Goal: Transaction & Acquisition: Purchase product/service

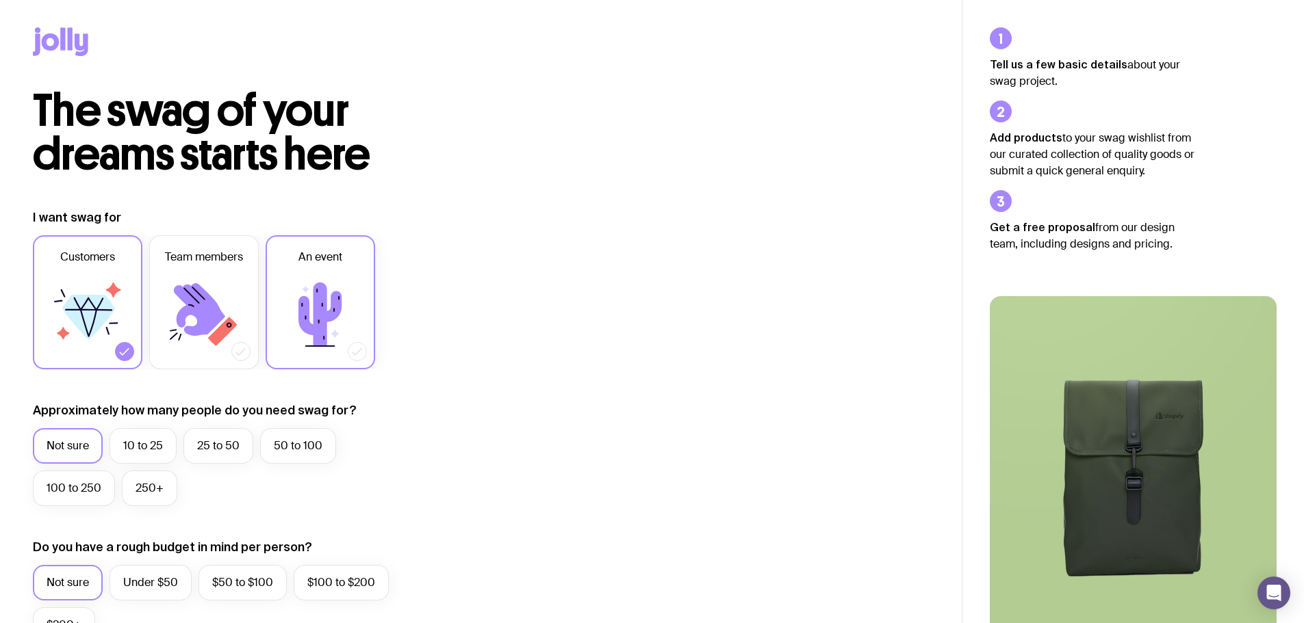
click at [337, 294] on icon at bounding box center [319, 315] width 43 height 64
click at [0, 0] on input "An event" at bounding box center [0, 0] width 0 height 0
click at [84, 500] on label "100 to 250" at bounding box center [74, 489] width 82 height 36
click at [0, 0] on input "100 to 250" at bounding box center [0, 0] width 0 height 0
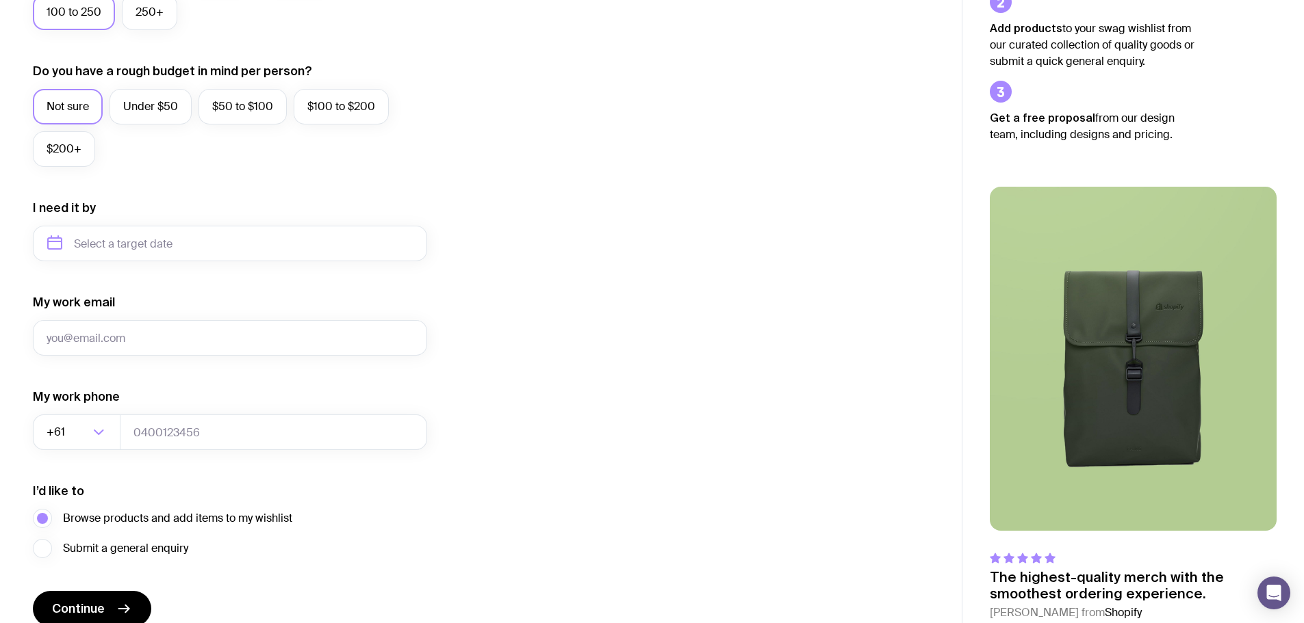
scroll to position [403, 0]
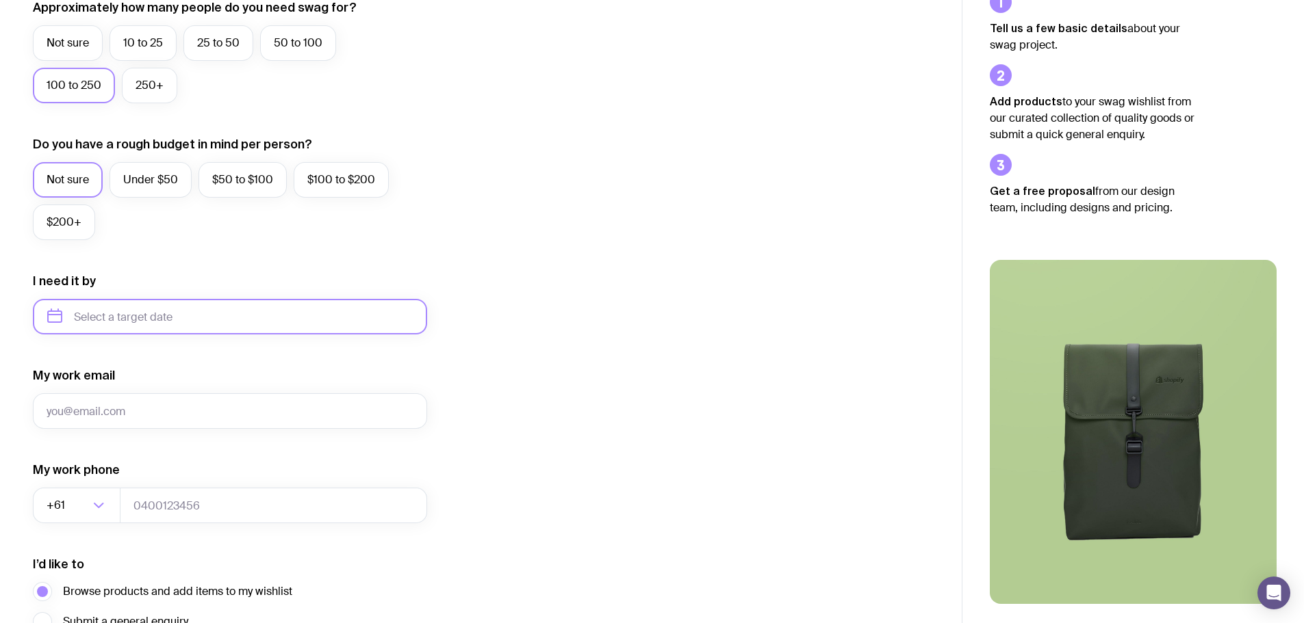
click at [117, 320] on input "text" at bounding box center [230, 317] width 394 height 36
click at [75, 480] on button "Oct" at bounding box center [65, 485] width 50 height 27
click at [184, 320] on input "October 2025" at bounding box center [230, 317] width 394 height 36
click at [115, 480] on button "Nov" at bounding box center [120, 485] width 50 height 27
type input "November 2025"
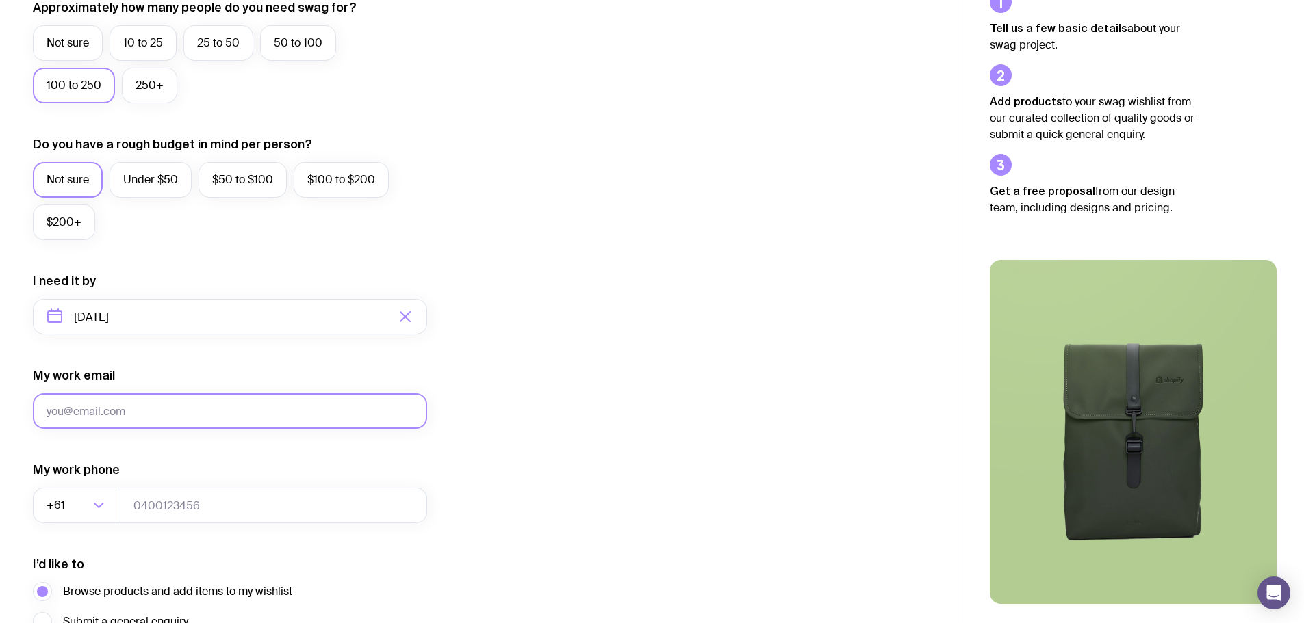
click at [149, 411] on input "My work email" at bounding box center [230, 412] width 394 height 36
type input "hwilliams@bennettlaw.com.au"
click at [190, 506] on input "tel" at bounding box center [273, 506] width 307 height 36
type input "63162200"
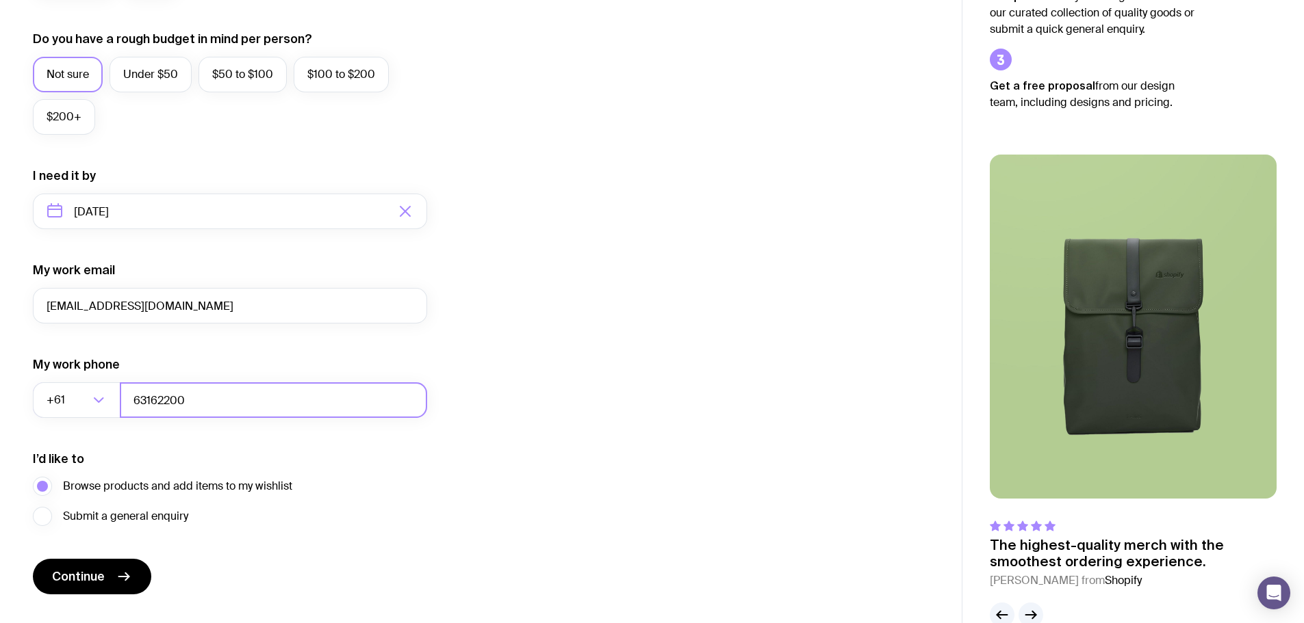
scroll to position [540, 0]
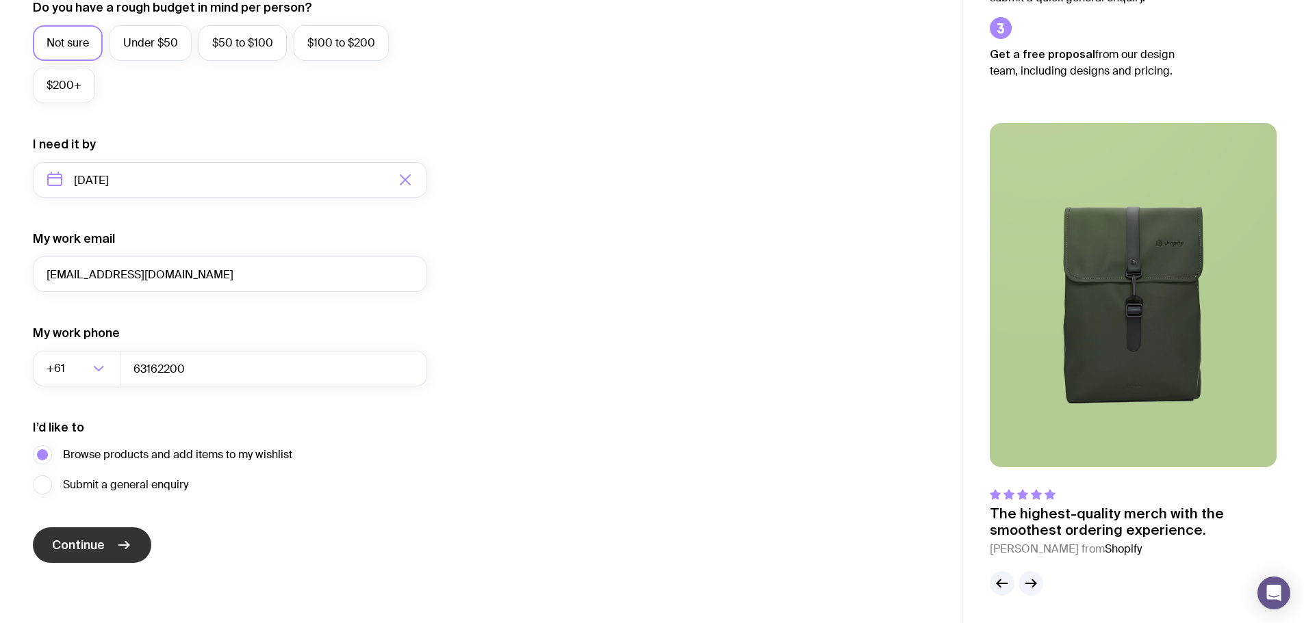
click at [92, 547] on span "Continue" at bounding box center [78, 545] width 53 height 16
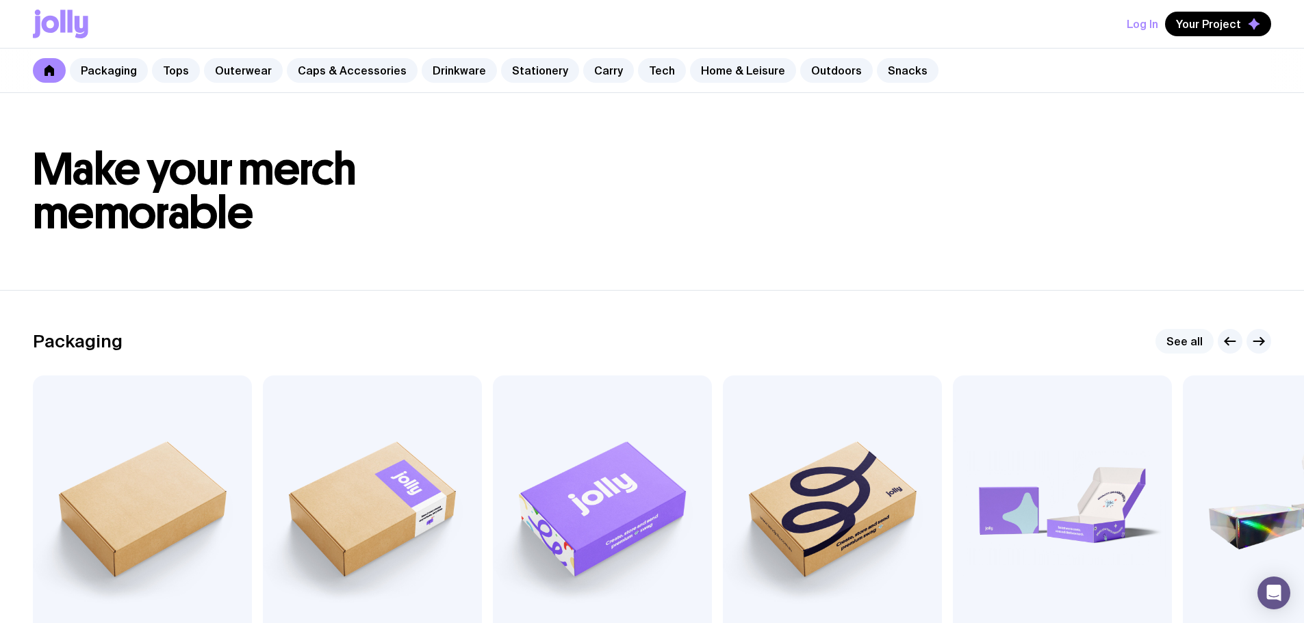
click at [1174, 335] on link "See all" at bounding box center [1184, 341] width 58 height 25
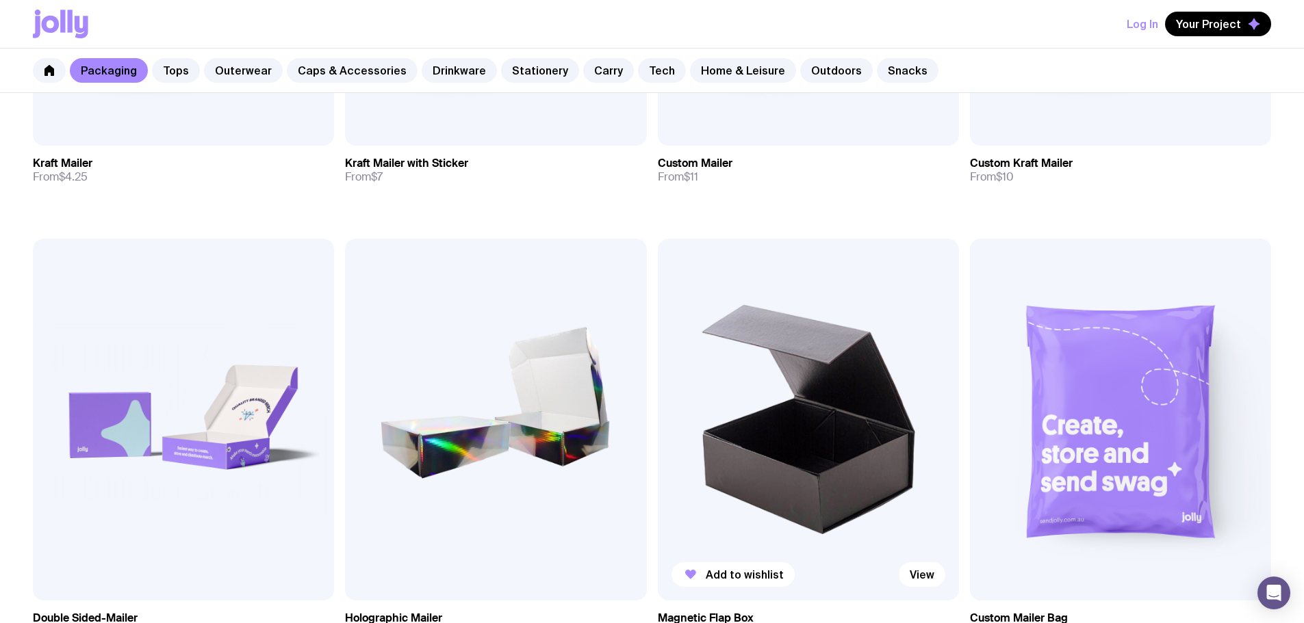
scroll to position [548, 0]
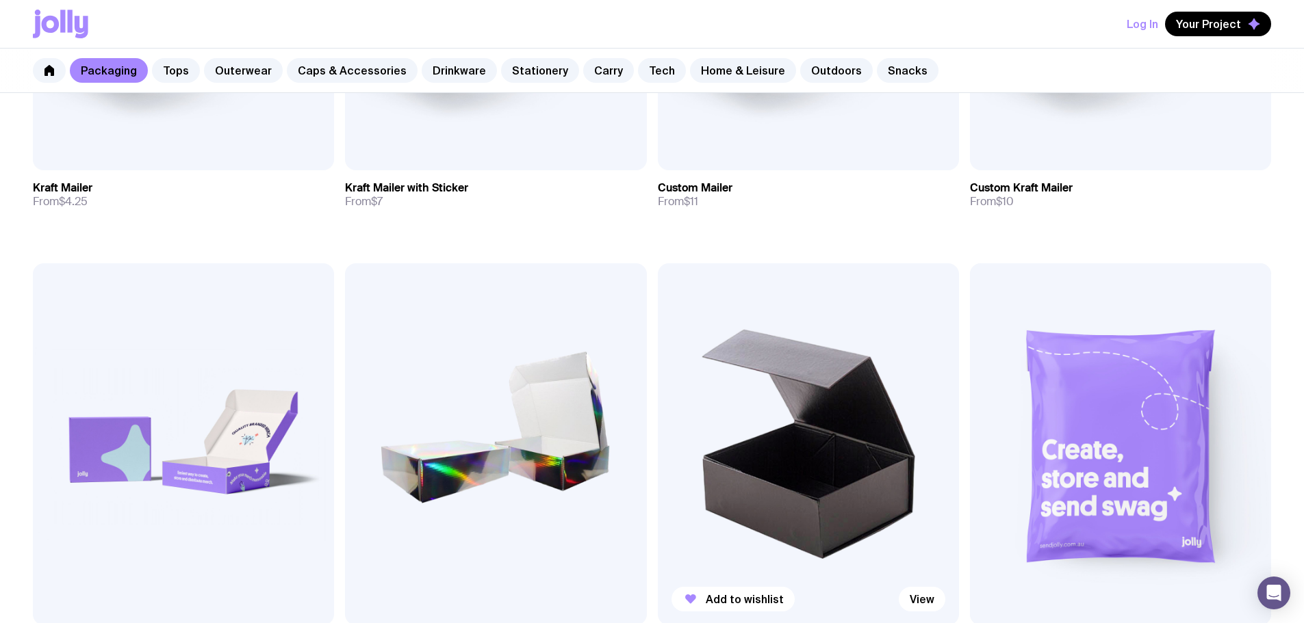
click at [658, 272] on img at bounding box center [808, 443] width 301 height 361
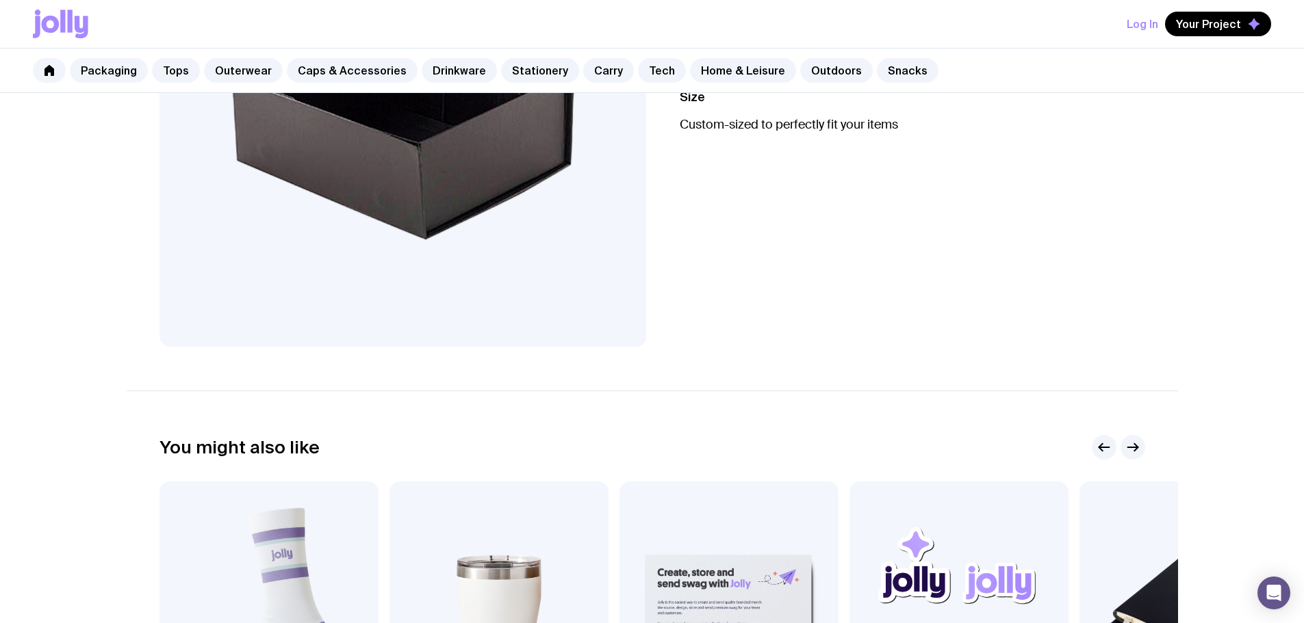
scroll to position [205, 0]
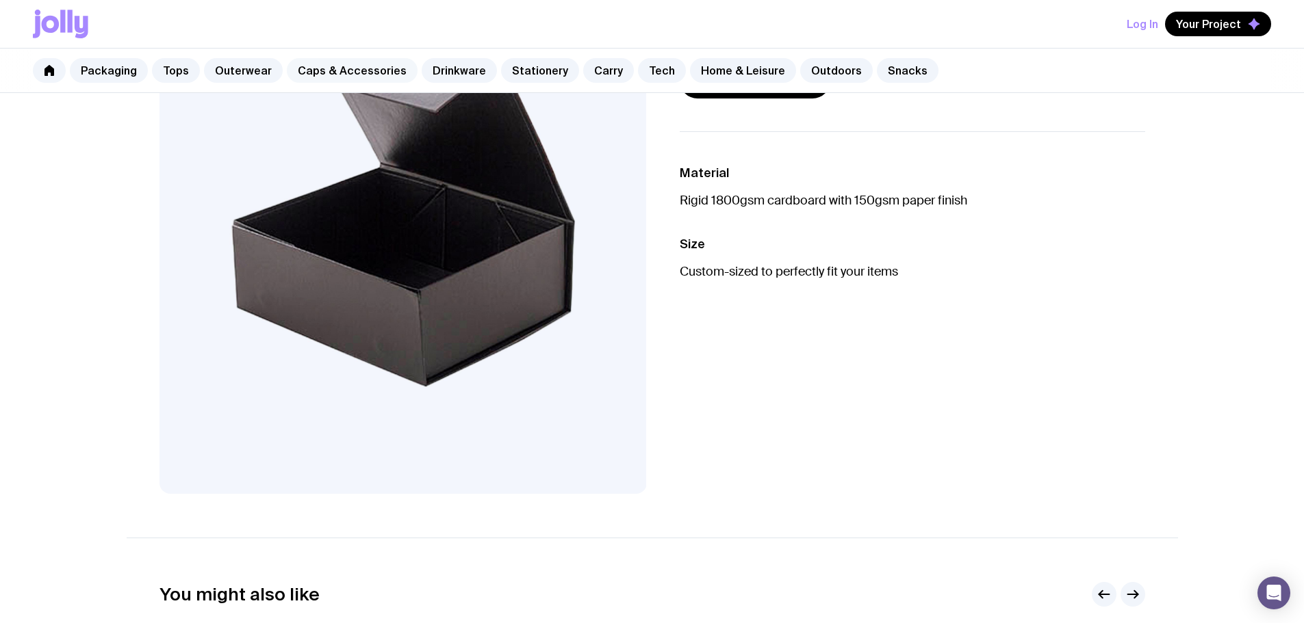
click at [324, 77] on link "Caps & Accessories" at bounding box center [352, 70] width 131 height 25
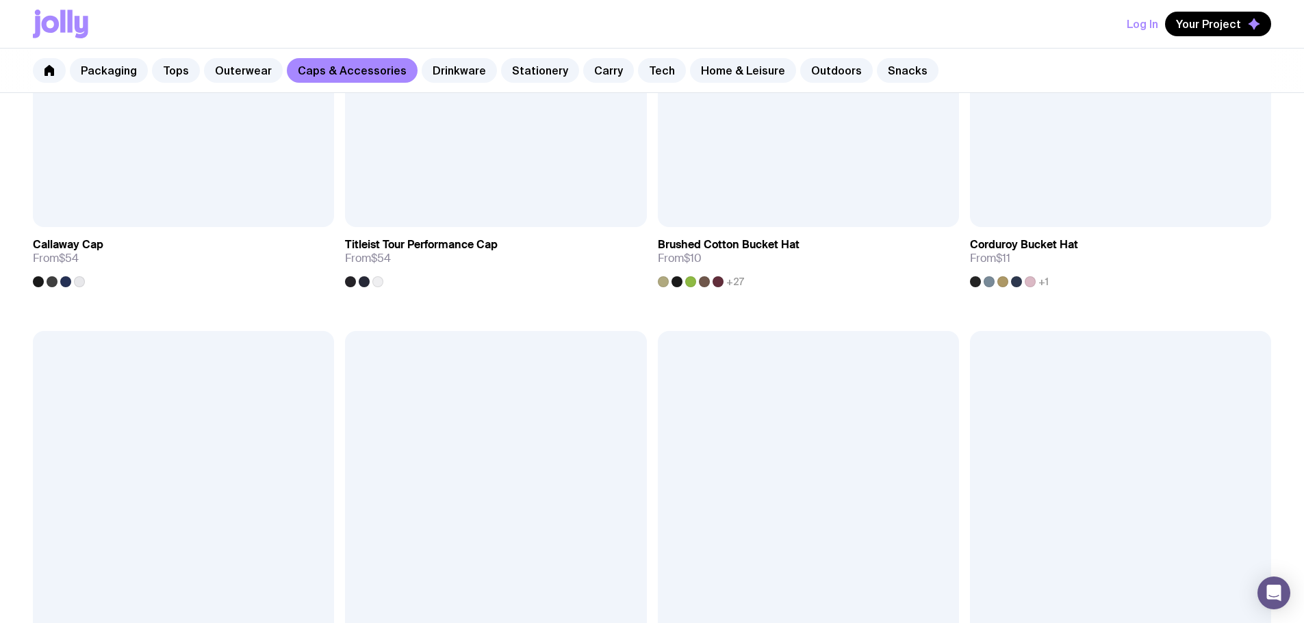
scroll to position [1437, 0]
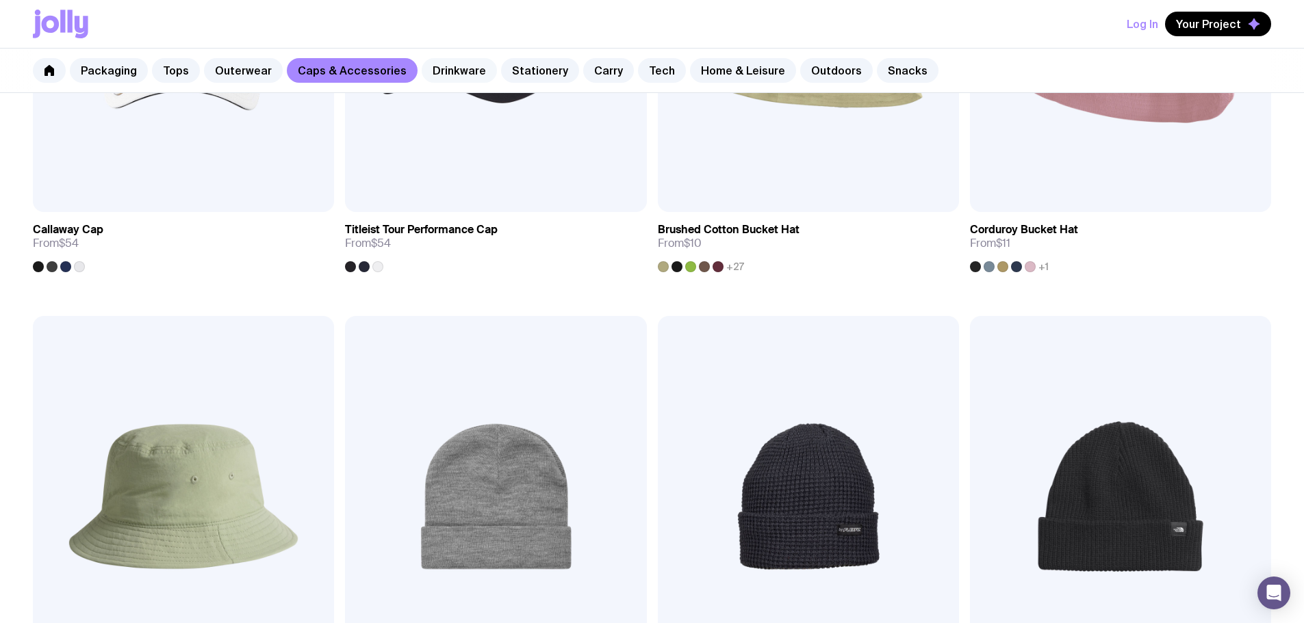
click at [439, 68] on link "Drinkware" at bounding box center [459, 70] width 75 height 25
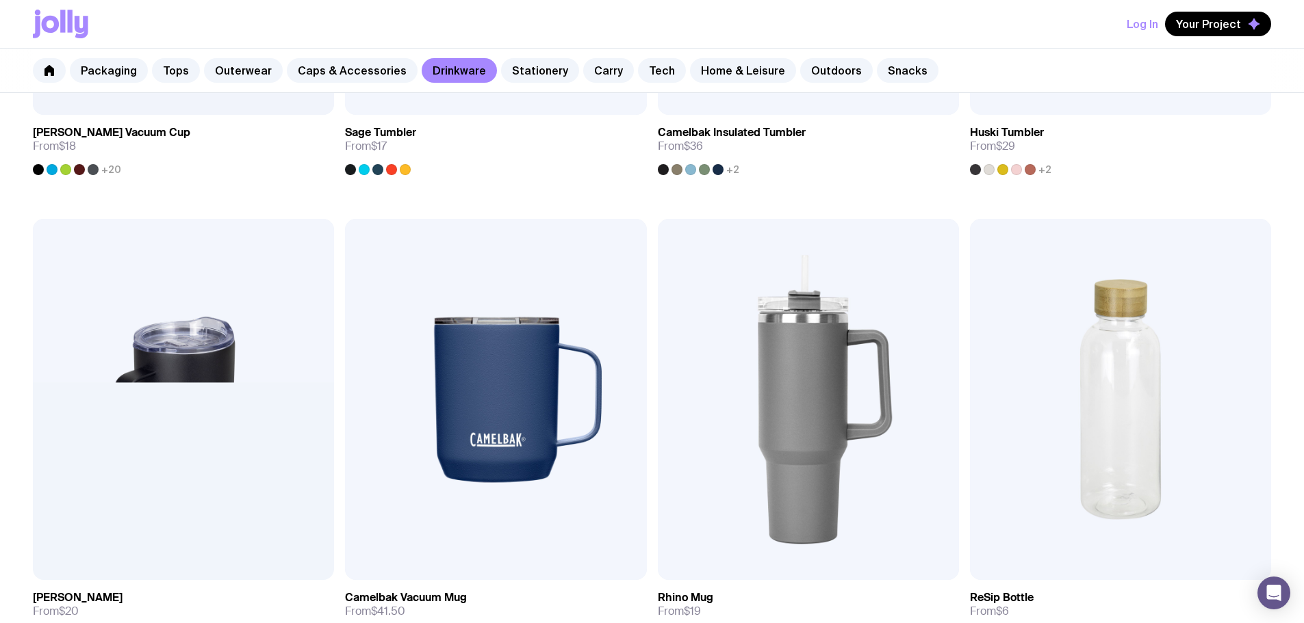
scroll to position [1163, 0]
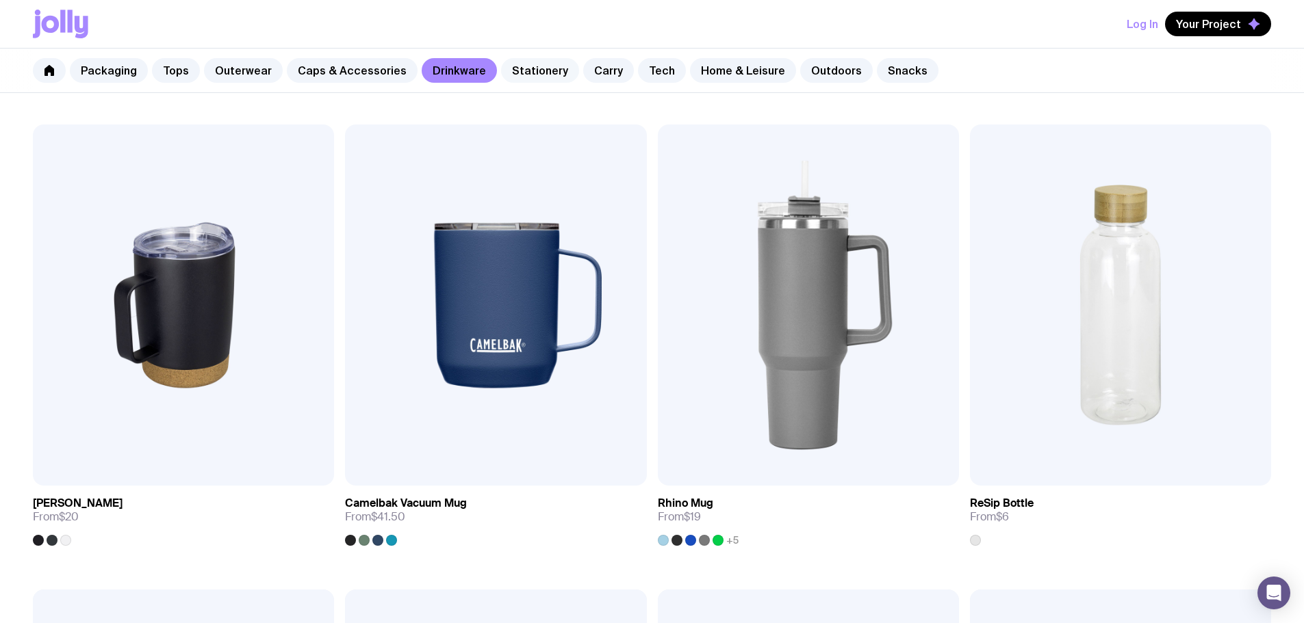
click at [518, 68] on link "Stationery" at bounding box center [540, 70] width 78 height 25
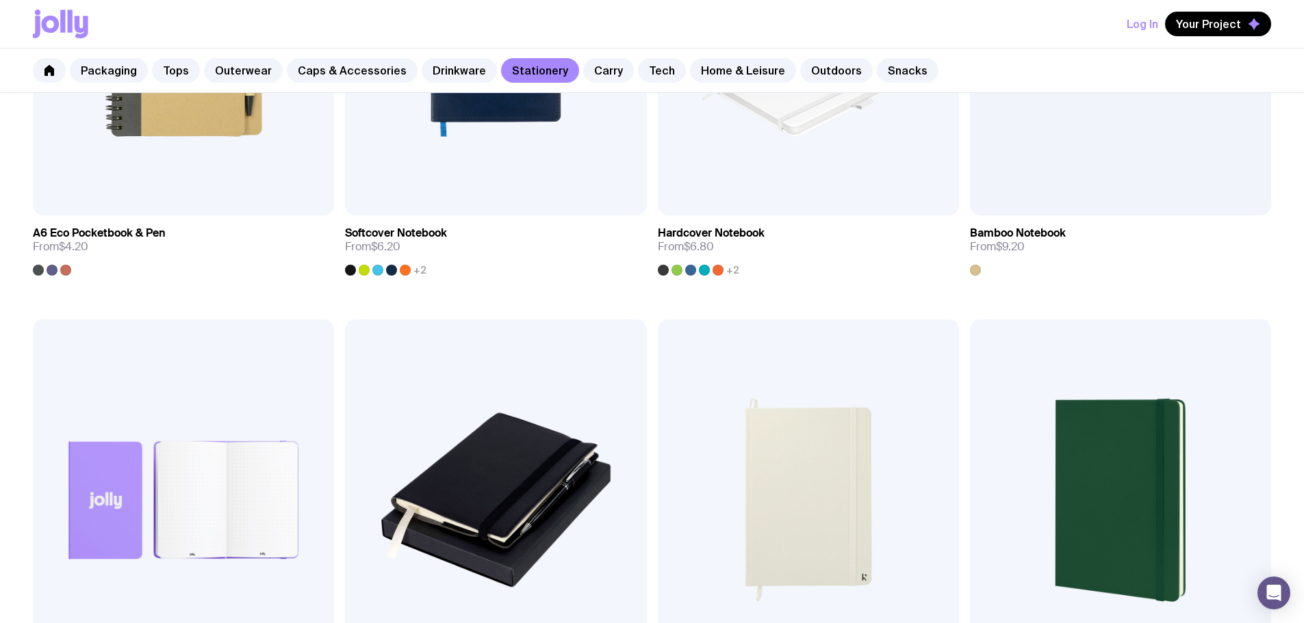
scroll to position [1437, 0]
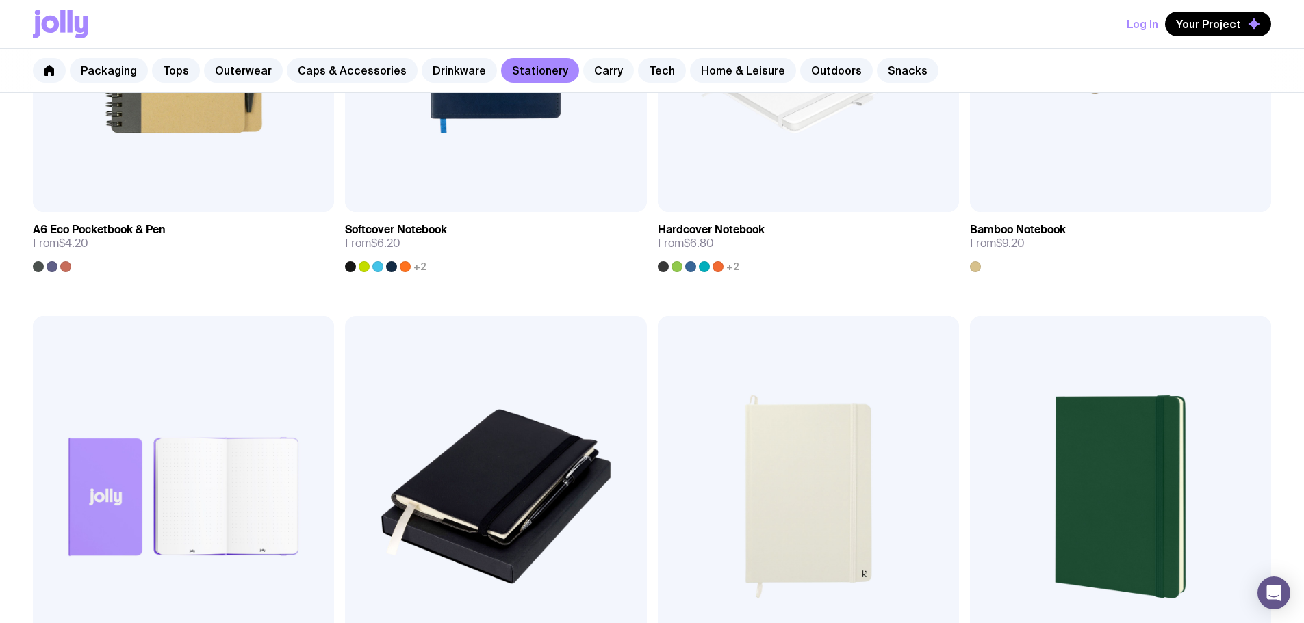
click at [589, 69] on link "Carry" at bounding box center [608, 70] width 51 height 25
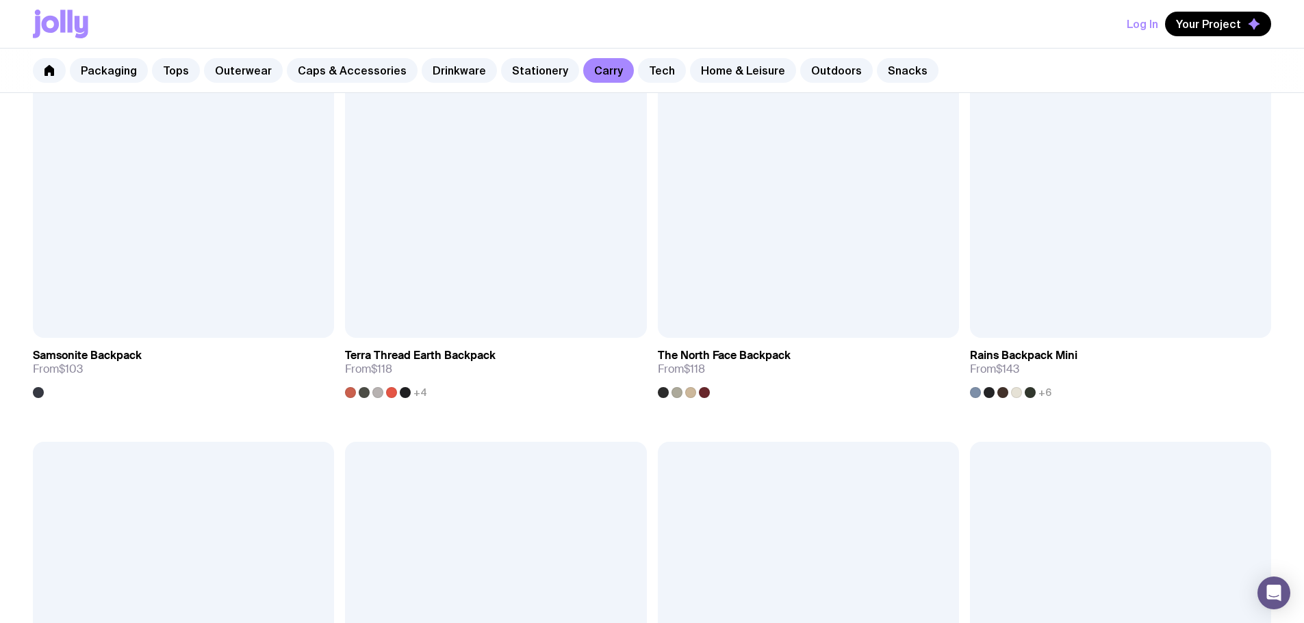
scroll to position [1848, 0]
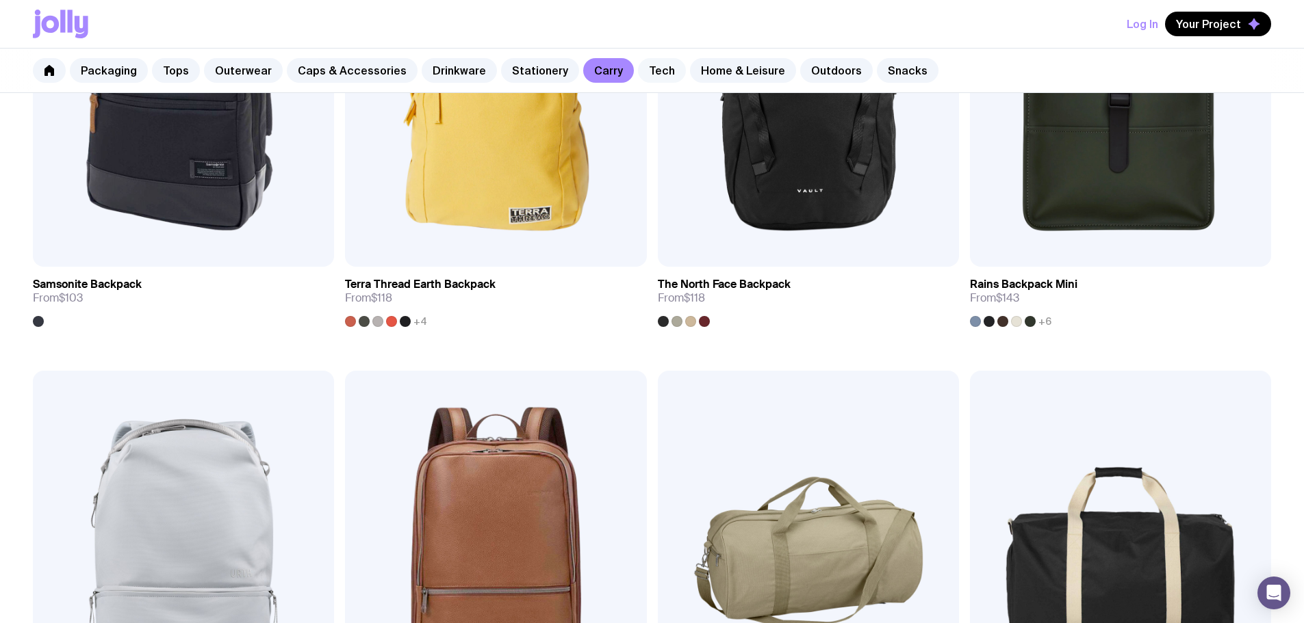
click at [653, 68] on link "Tech" at bounding box center [662, 70] width 48 height 25
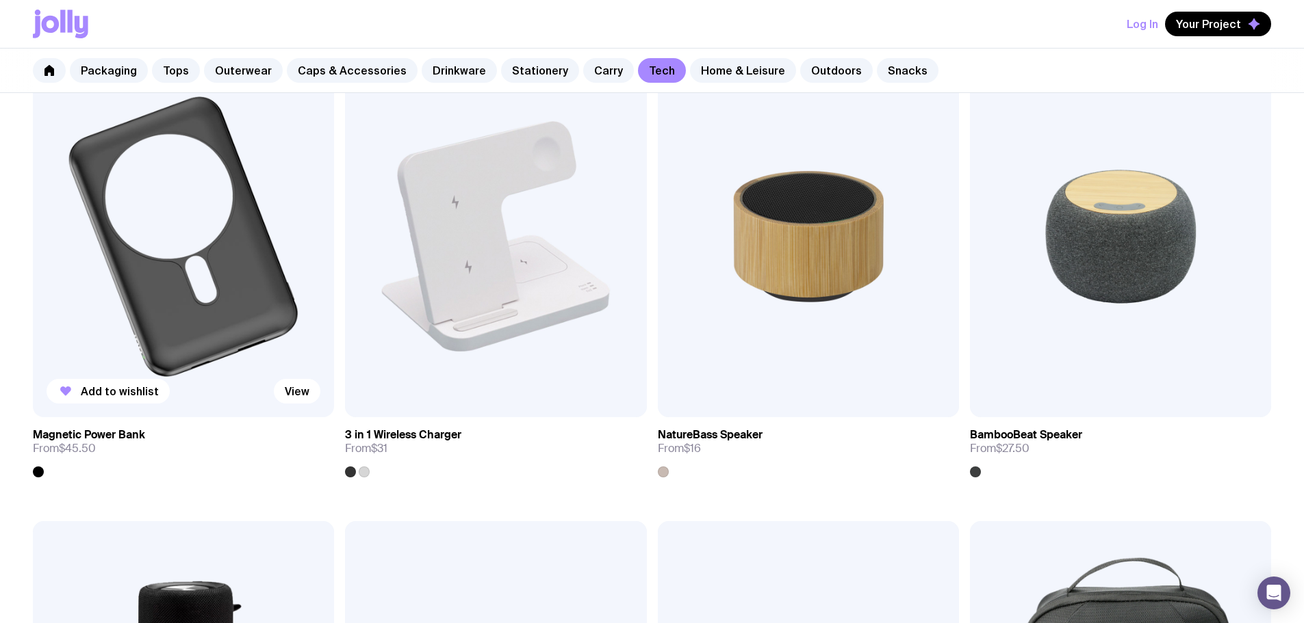
scroll to position [958, 0]
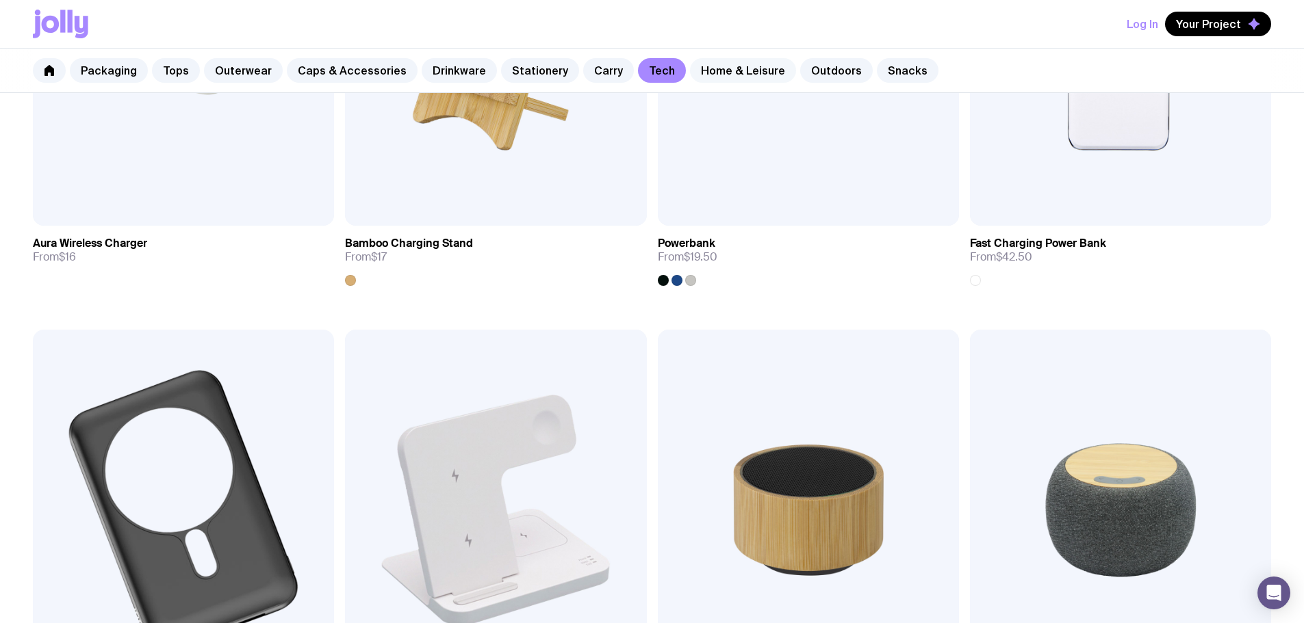
click at [697, 73] on link "Home & Leisure" at bounding box center [743, 70] width 106 height 25
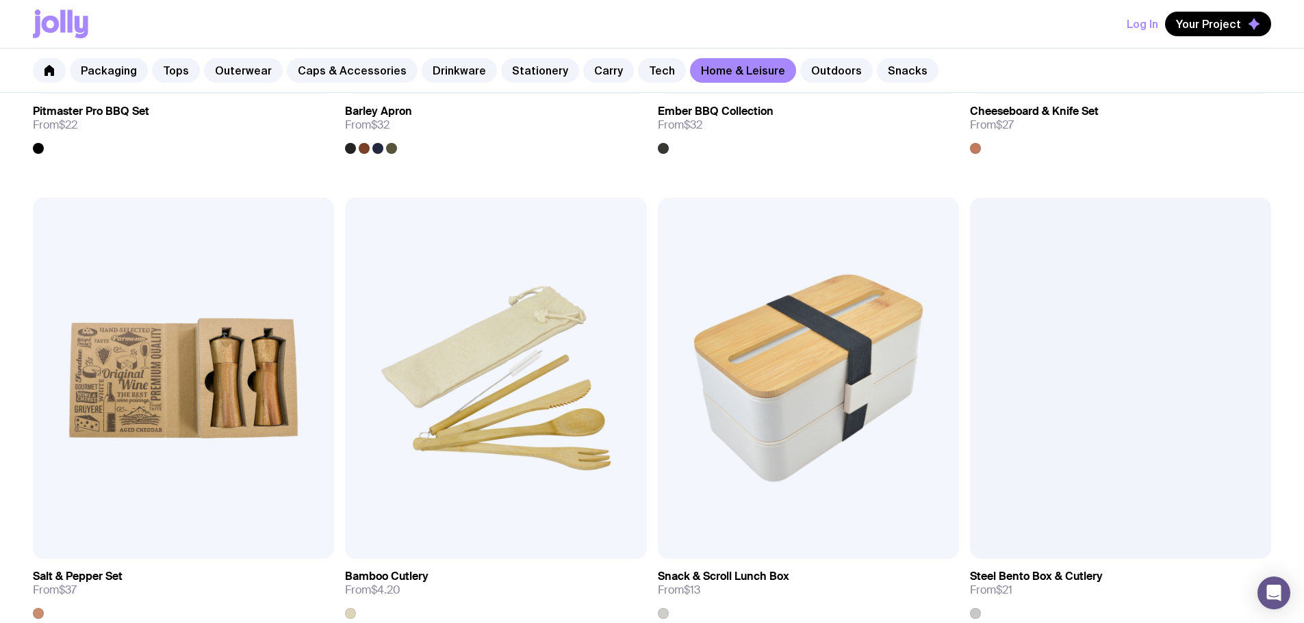
scroll to position [1282, 0]
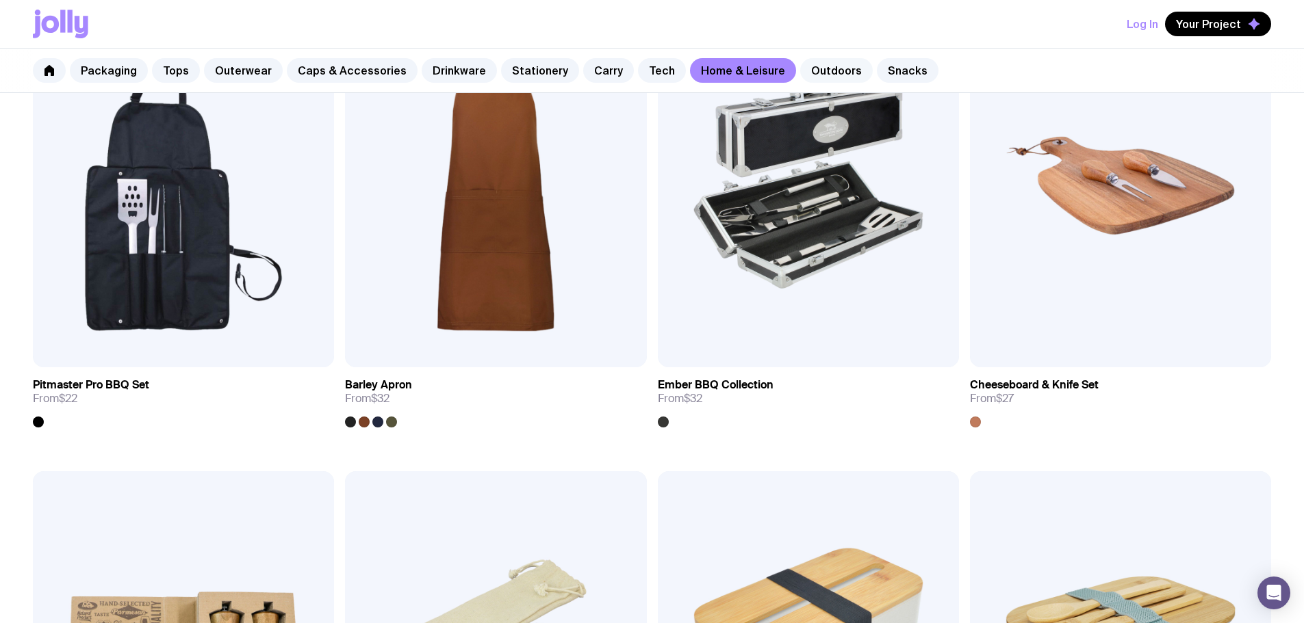
click at [814, 68] on link "Outdoors" at bounding box center [836, 70] width 73 height 25
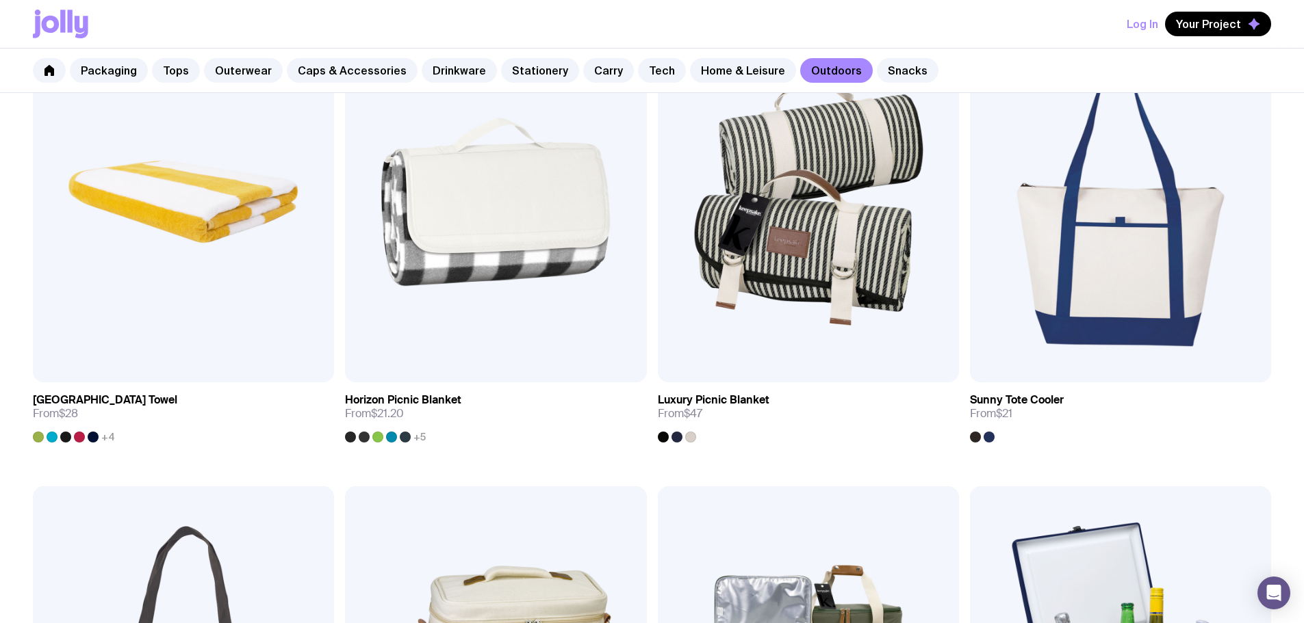
scroll to position [1285, 0]
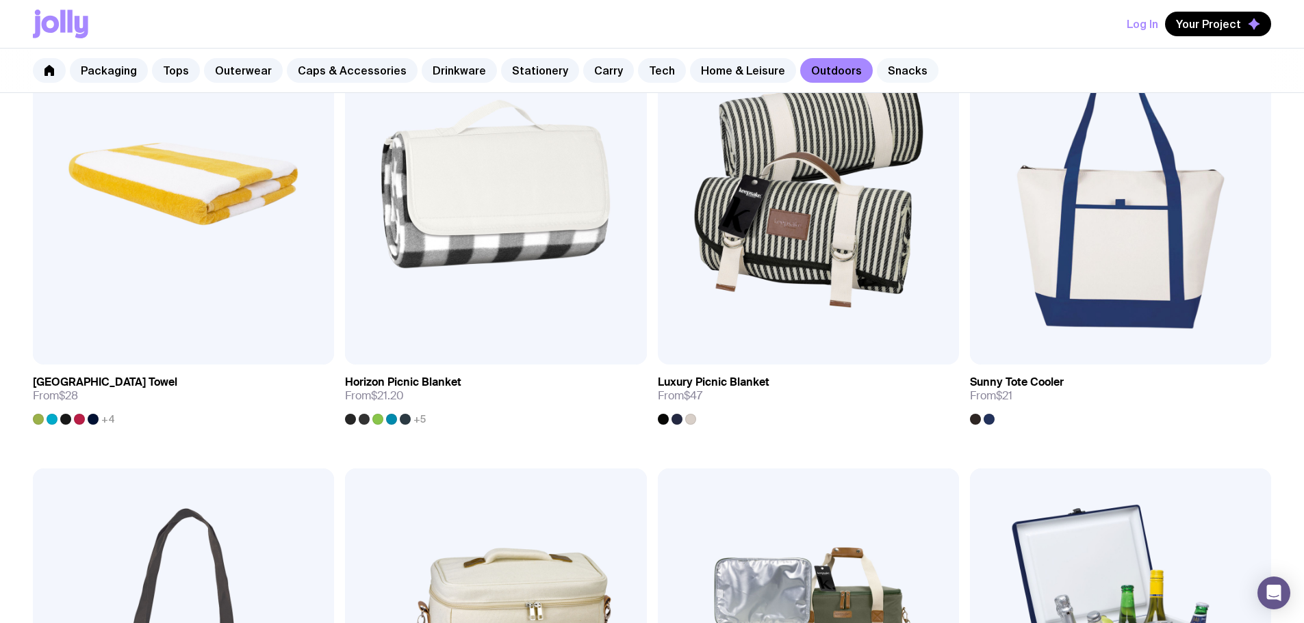
click at [890, 59] on link "Snacks" at bounding box center [908, 70] width 62 height 25
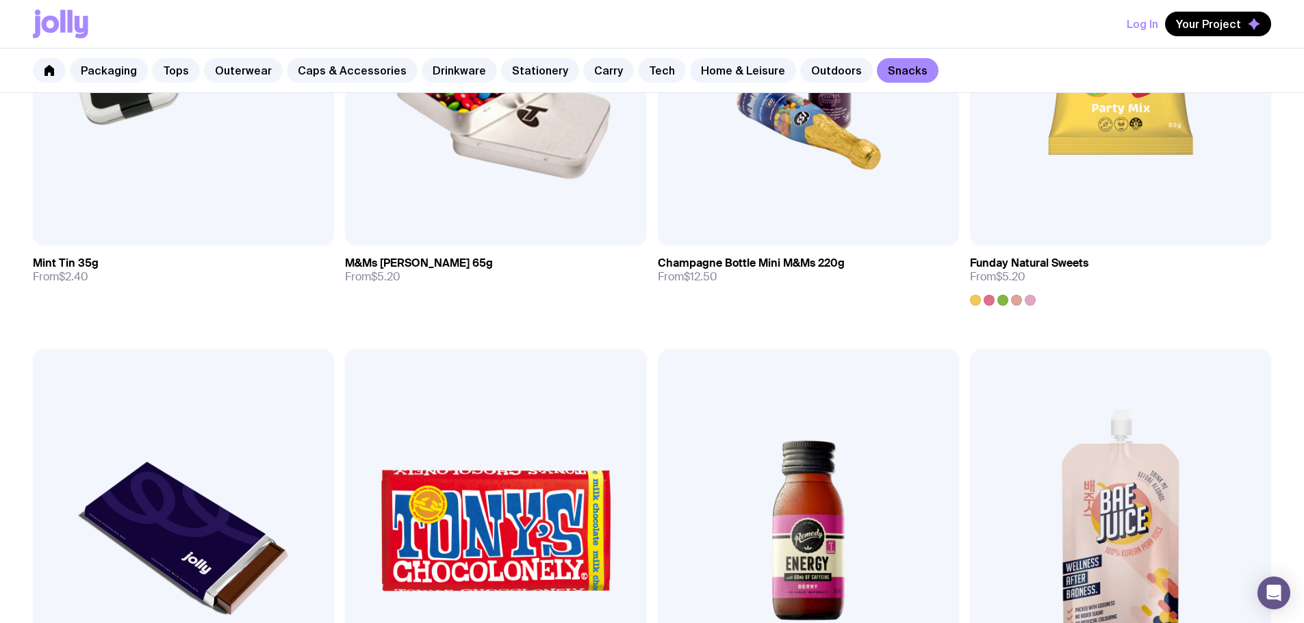
scroll to position [606, 0]
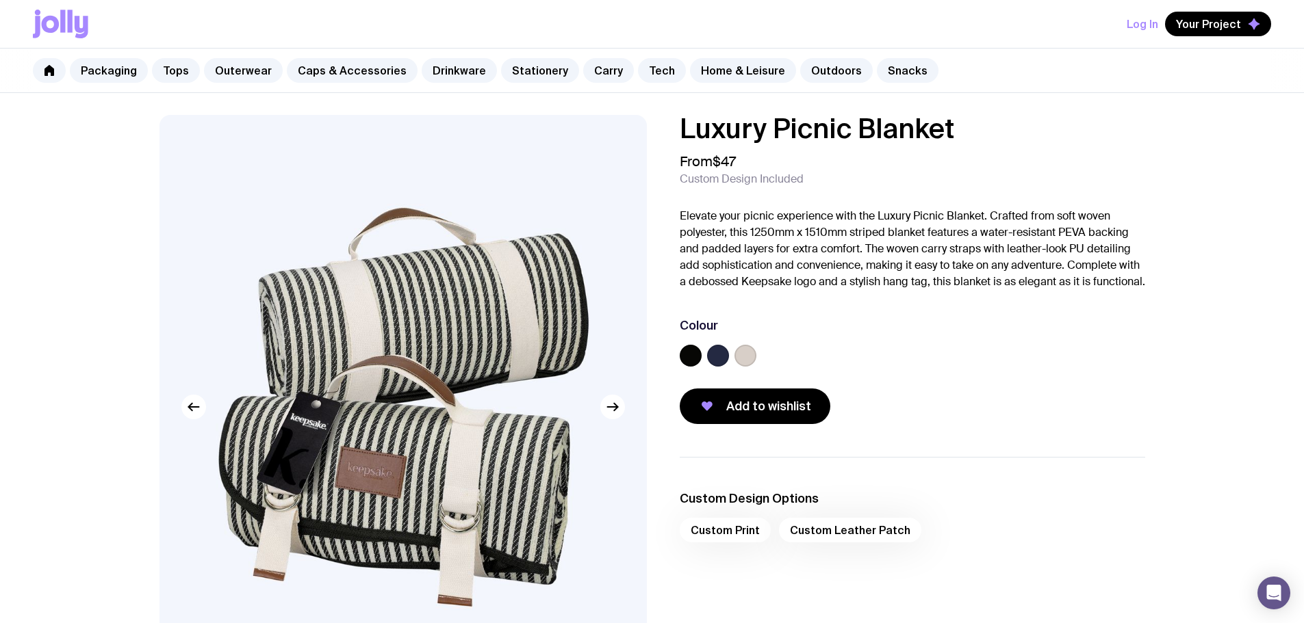
click at [715, 367] on label at bounding box center [718, 356] width 22 height 22
click at [0, 0] on input "radio" at bounding box center [0, 0] width 0 height 0
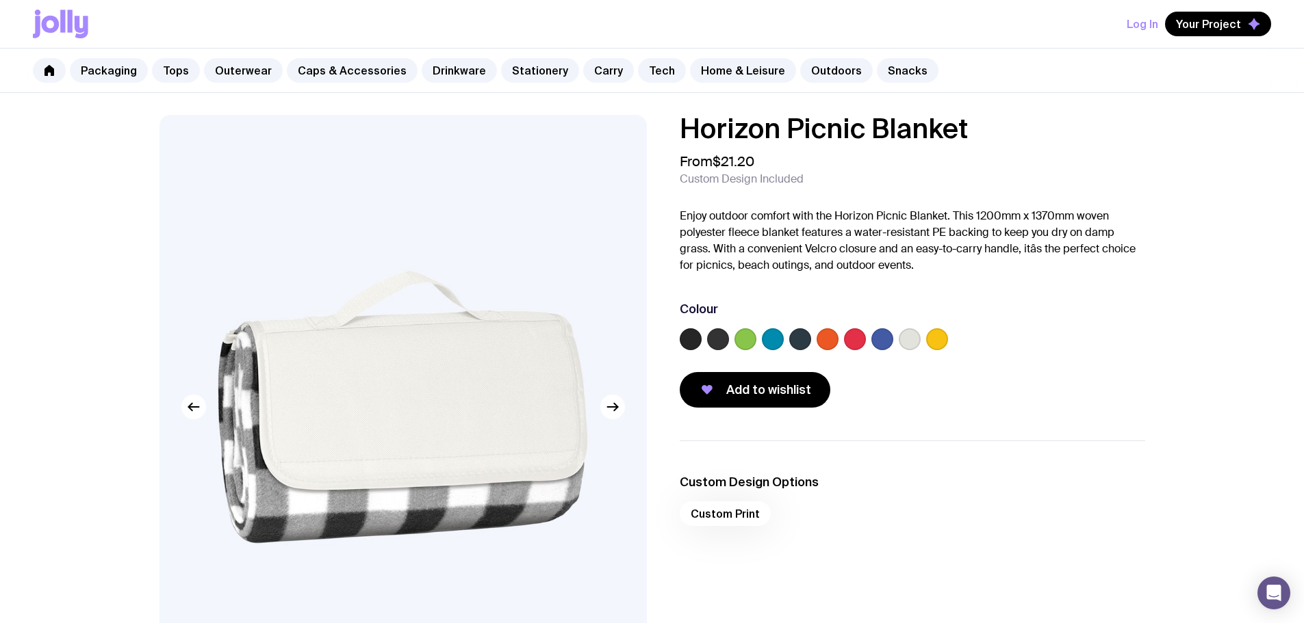
click at [886, 335] on label at bounding box center [882, 340] width 22 height 22
click at [0, 0] on input "radio" at bounding box center [0, 0] width 0 height 0
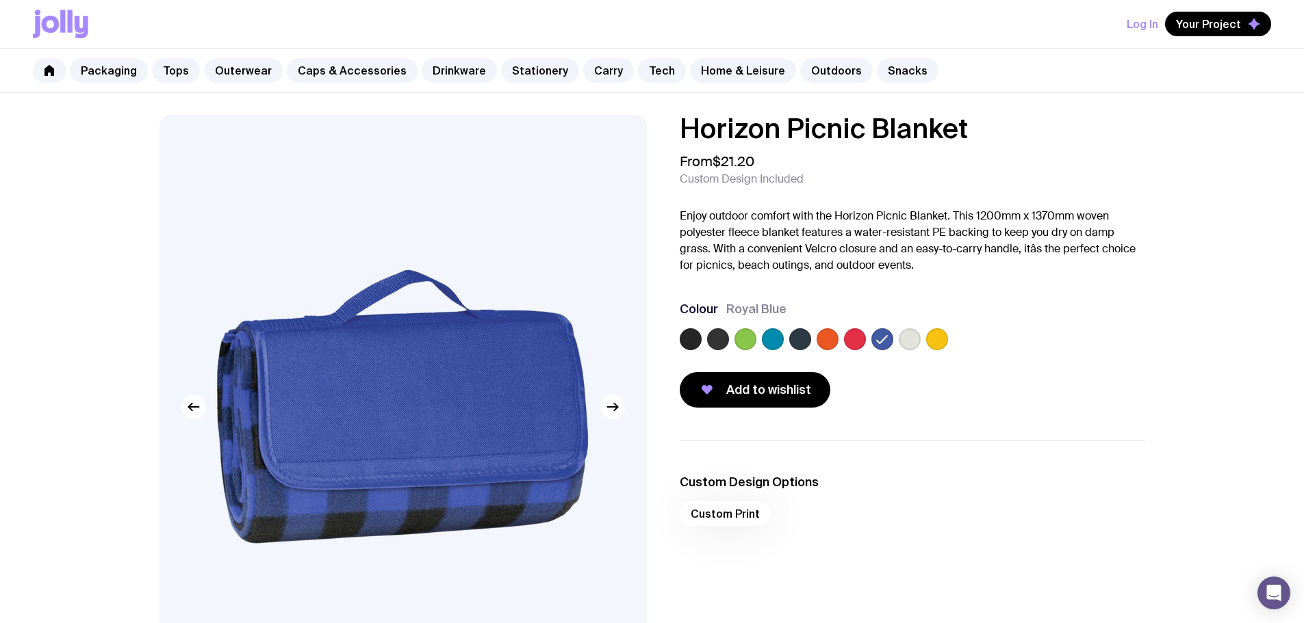
click at [800, 338] on label at bounding box center [800, 340] width 22 height 22
click at [0, 0] on input "radio" at bounding box center [0, 0] width 0 height 0
